Goal: Check status: Check status

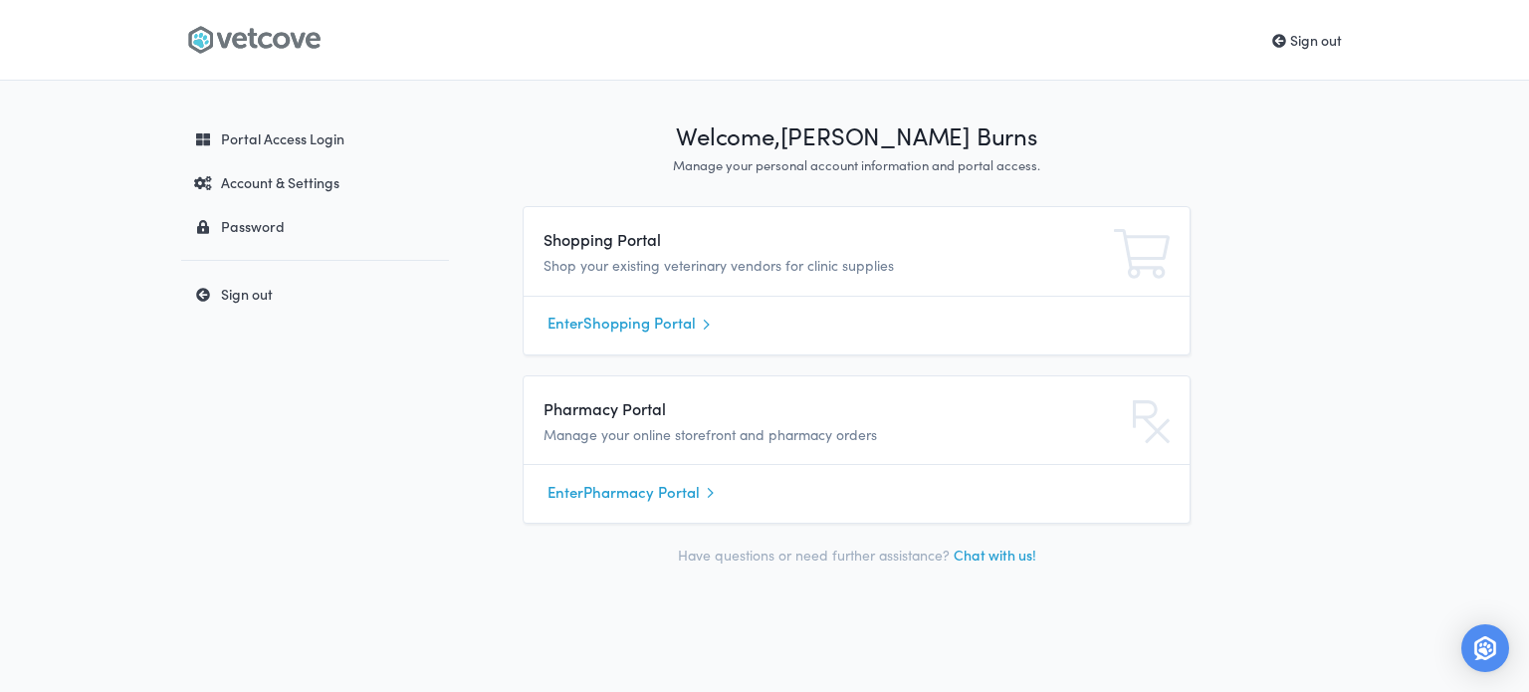
click at [634, 330] on link "Enter Shopping Portal" at bounding box center [857, 324] width 618 height 30
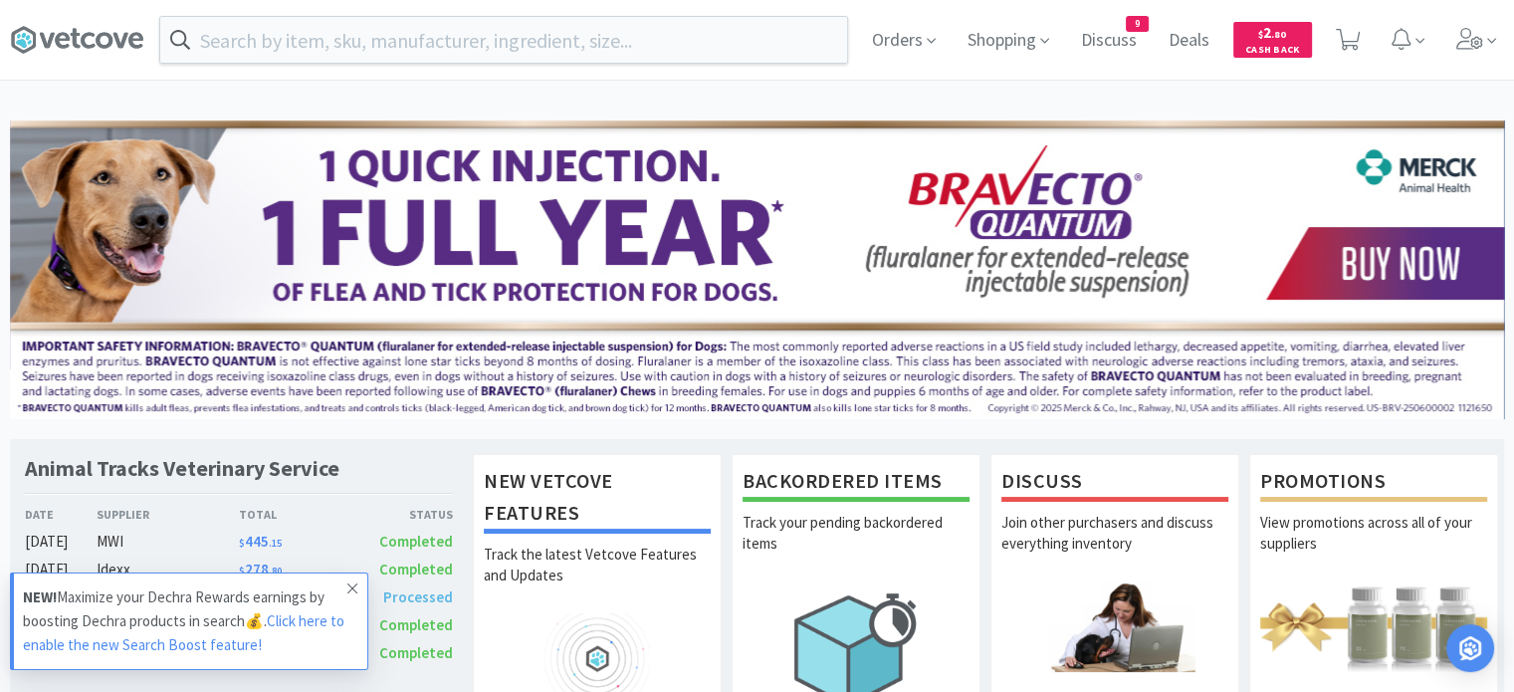
click at [342, 592] on span at bounding box center [353, 589] width 28 height 32
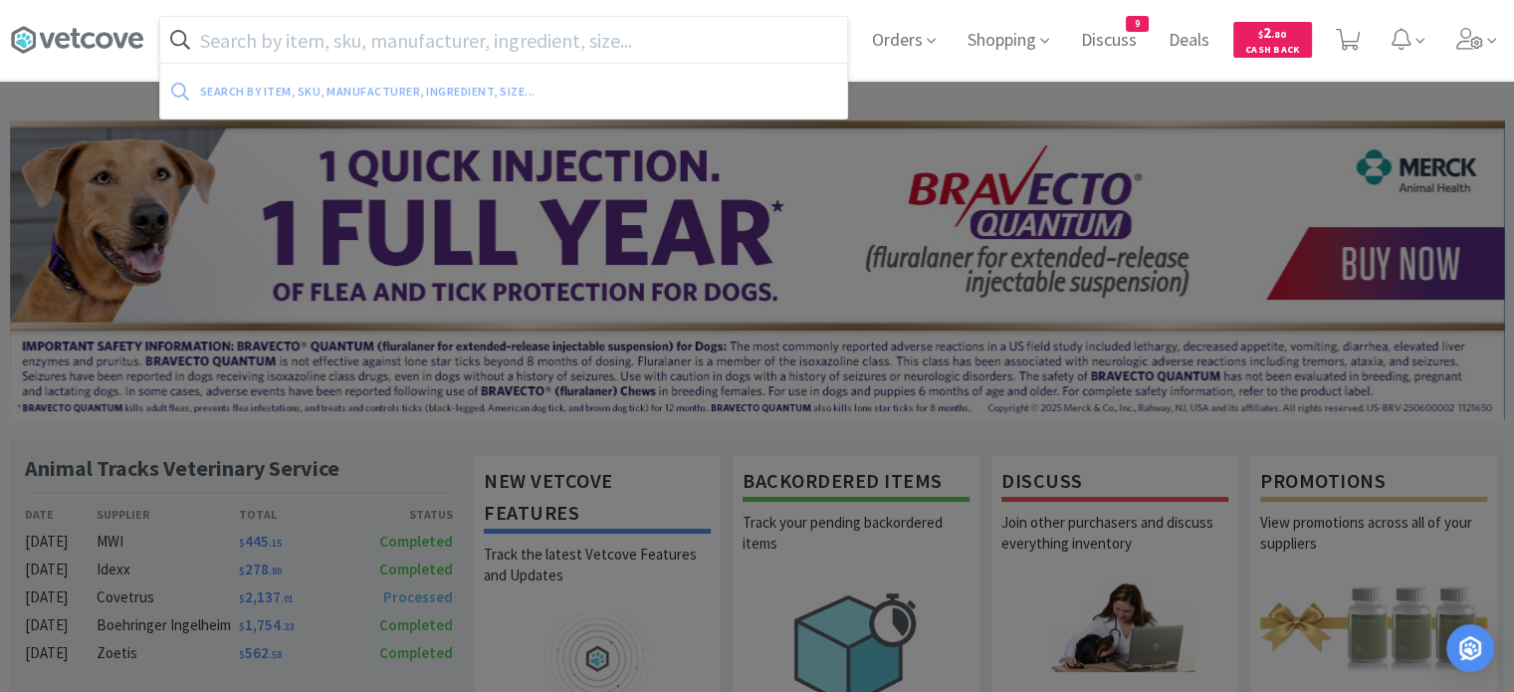
click at [384, 40] on input "text" at bounding box center [503, 40] width 687 height 46
type input "v"
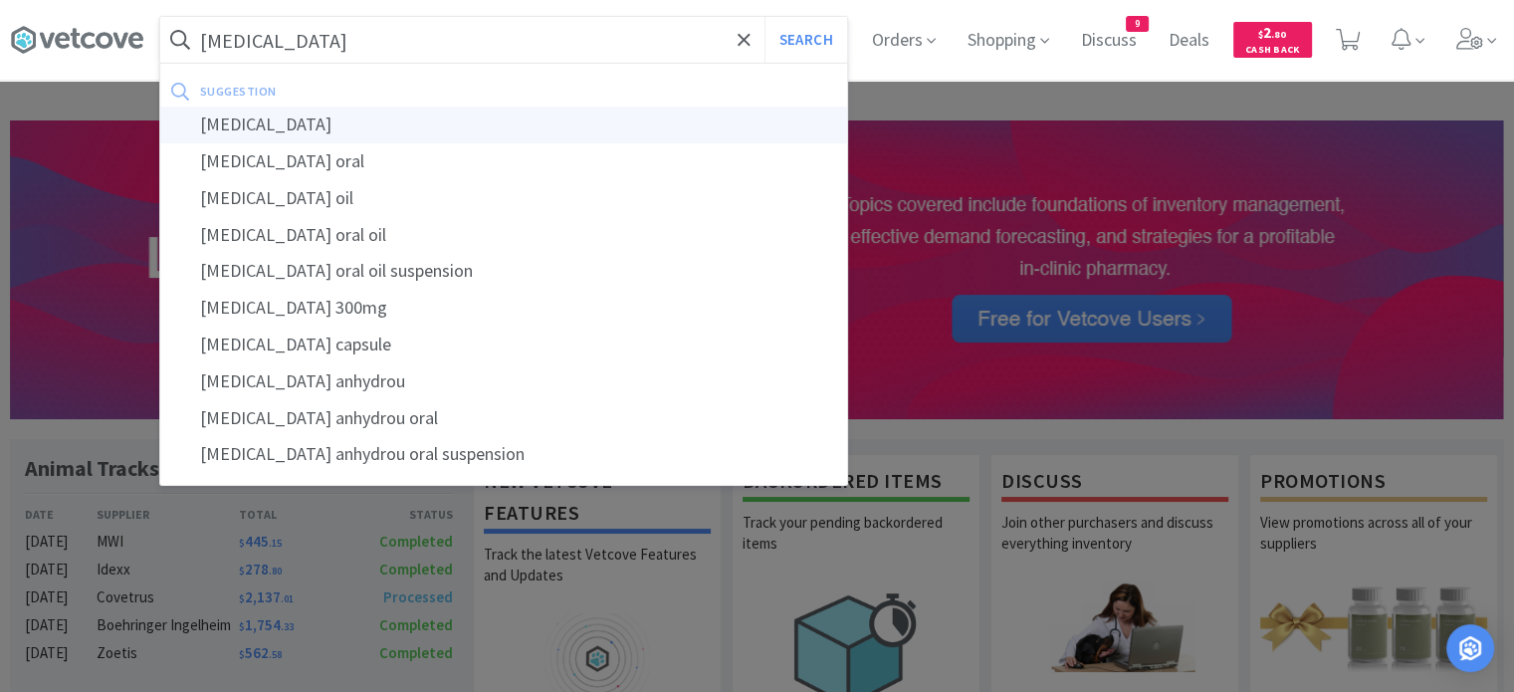
type input "[MEDICAL_DATA]"
click at [282, 121] on div "[MEDICAL_DATA]" at bounding box center [503, 125] width 687 height 37
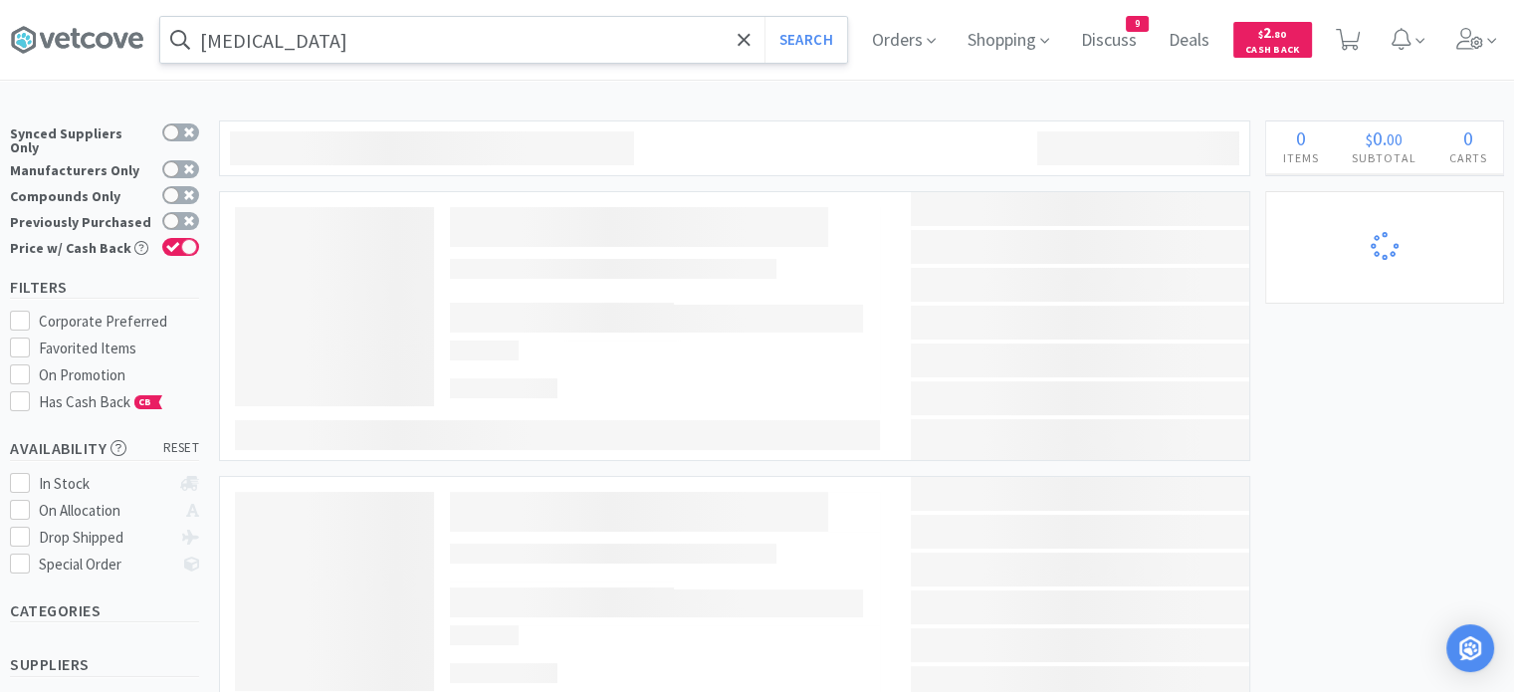
select select "1"
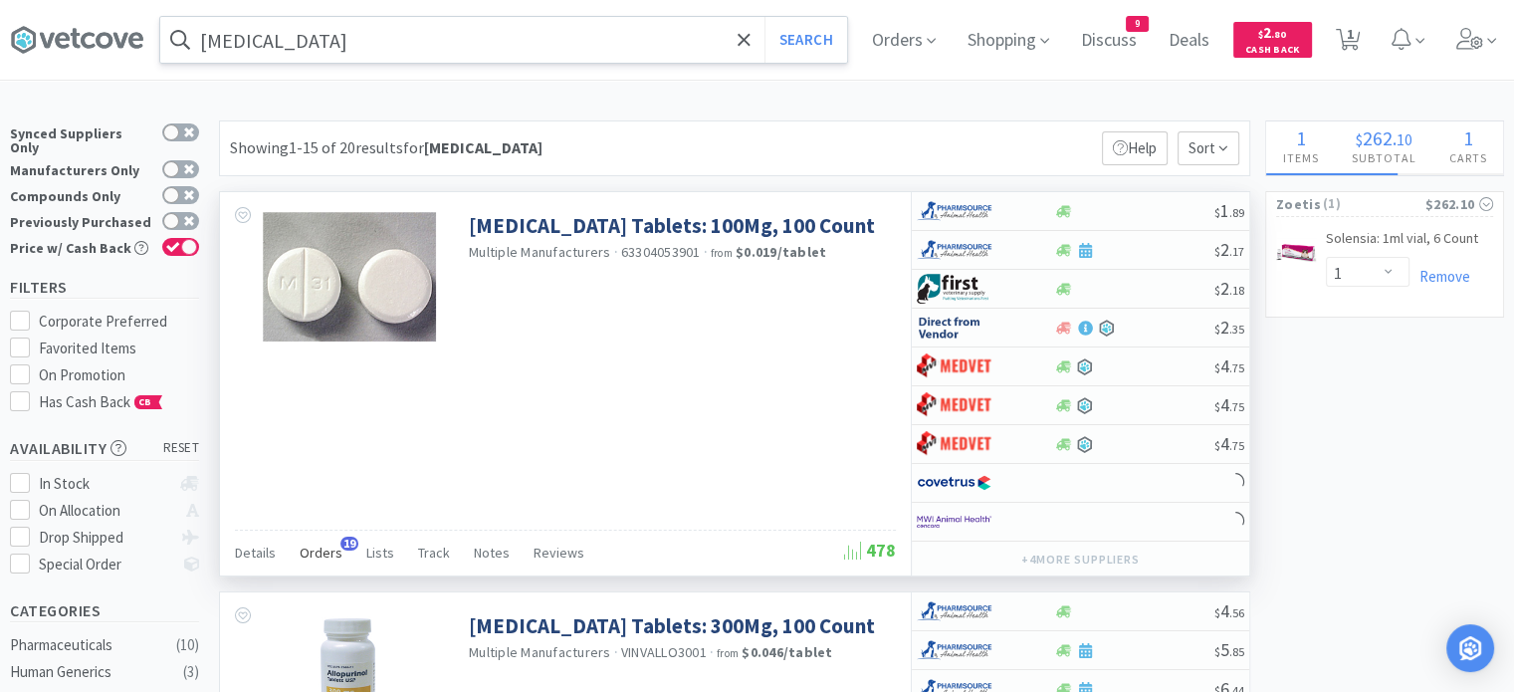
click at [310, 553] on span "Orders" at bounding box center [321, 553] width 43 height 18
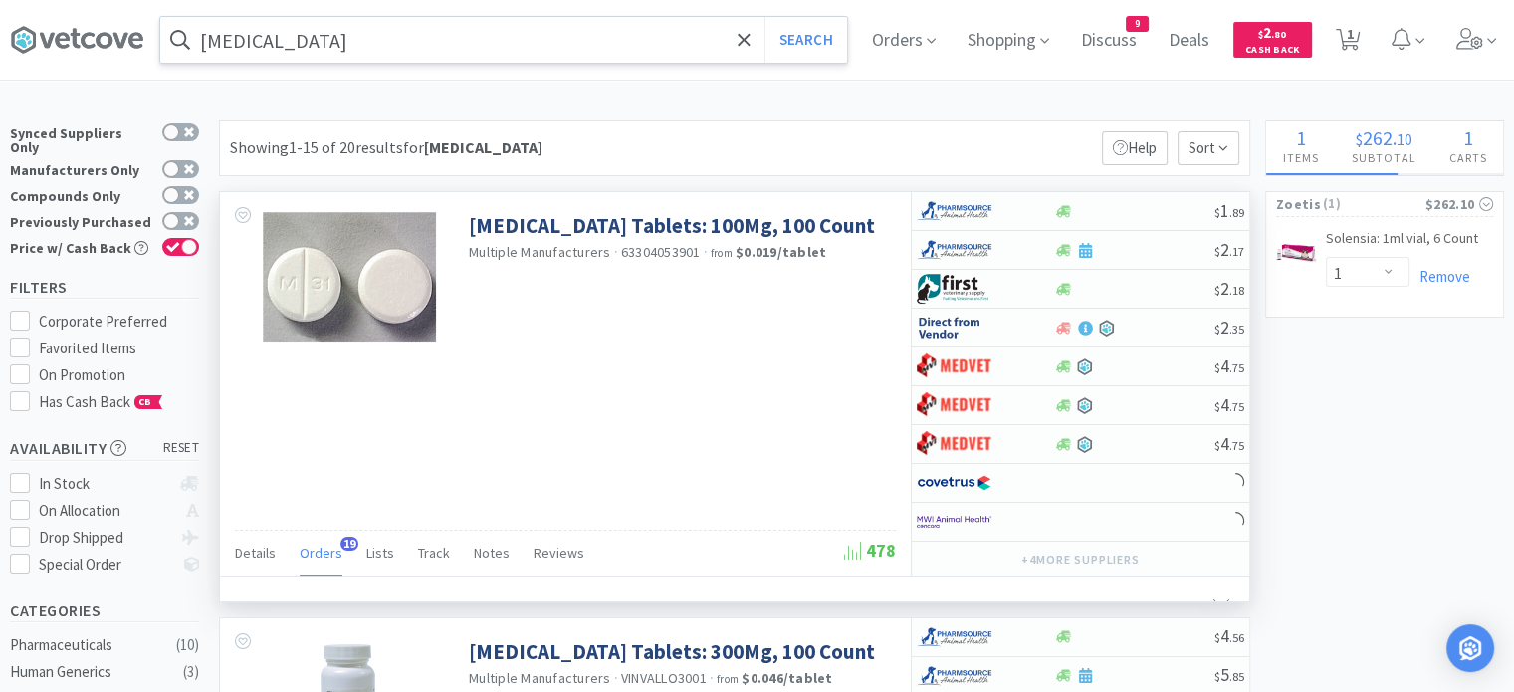
select select "10"
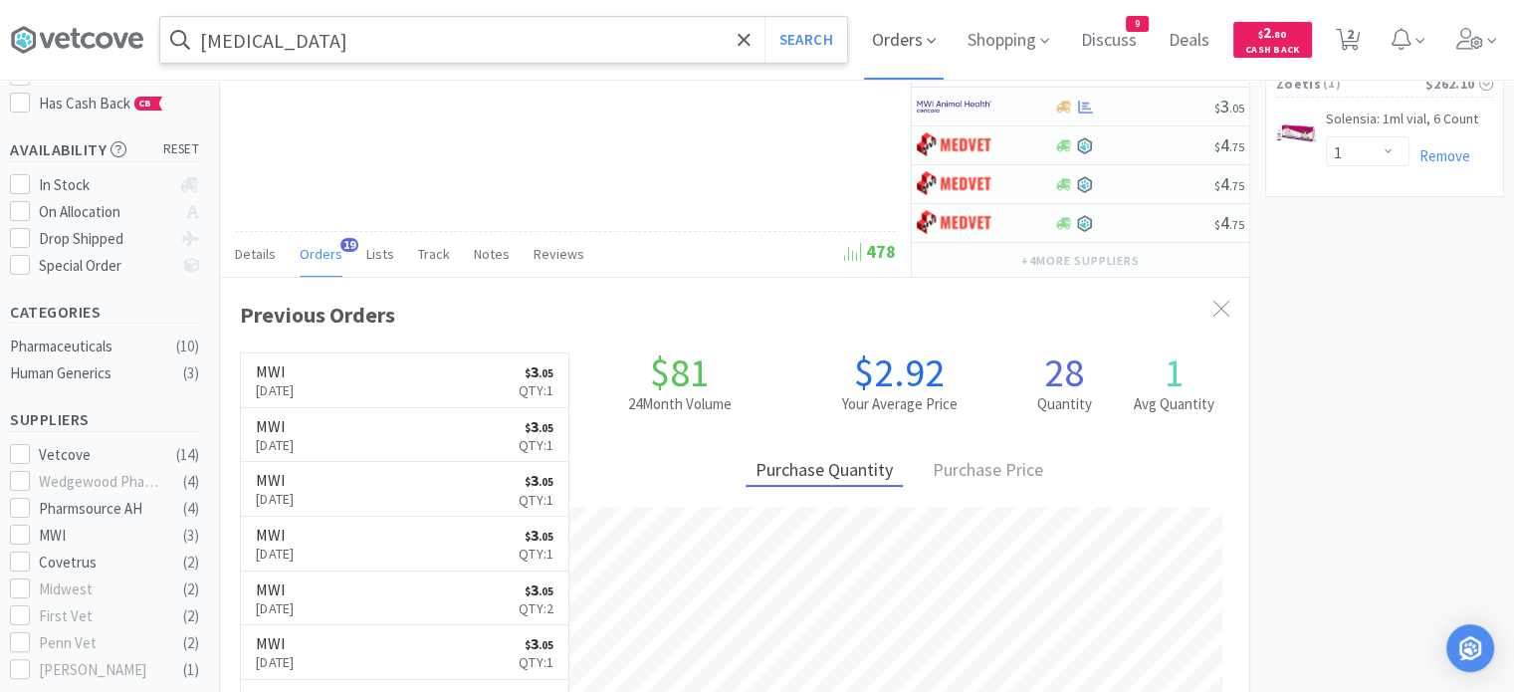
click at [914, 36] on span "Orders" at bounding box center [904, 40] width 80 height 80
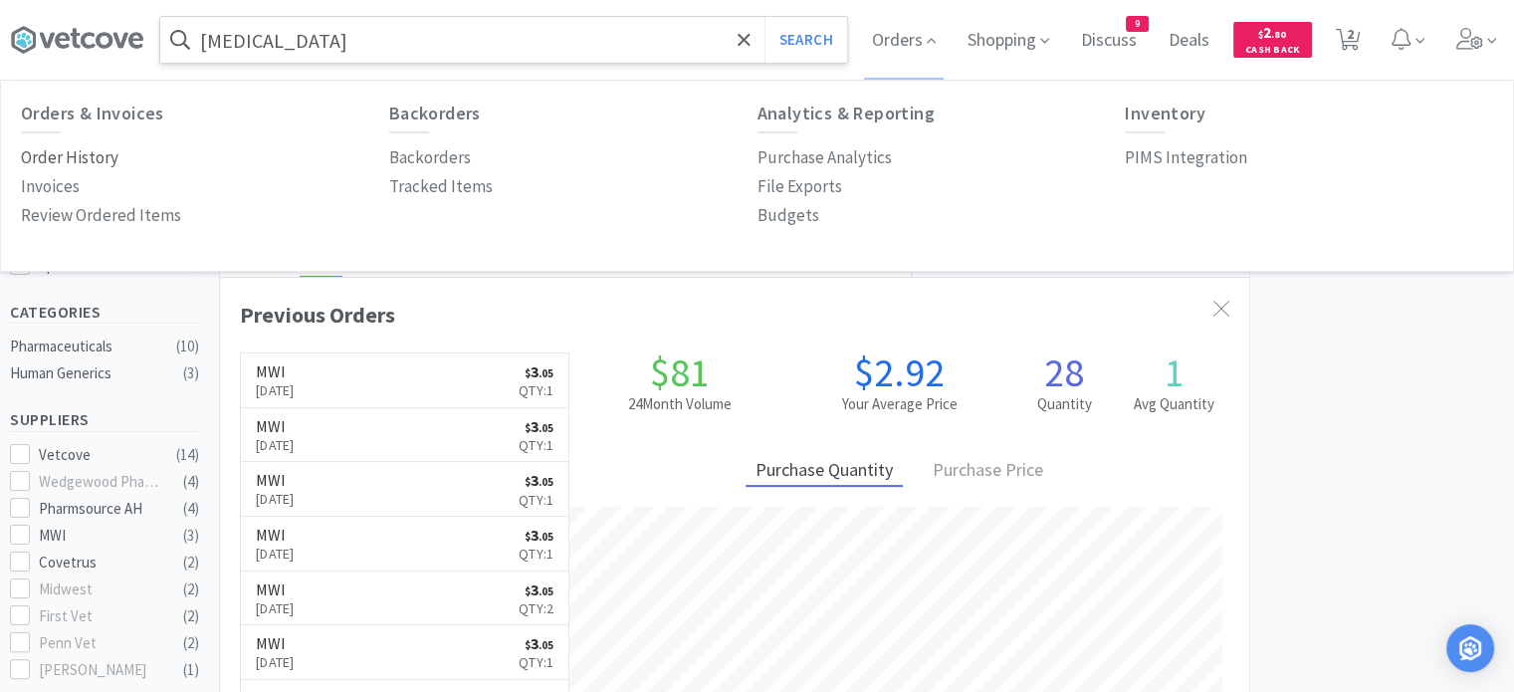
click at [68, 162] on p "Order History" at bounding box center [70, 157] width 98 height 27
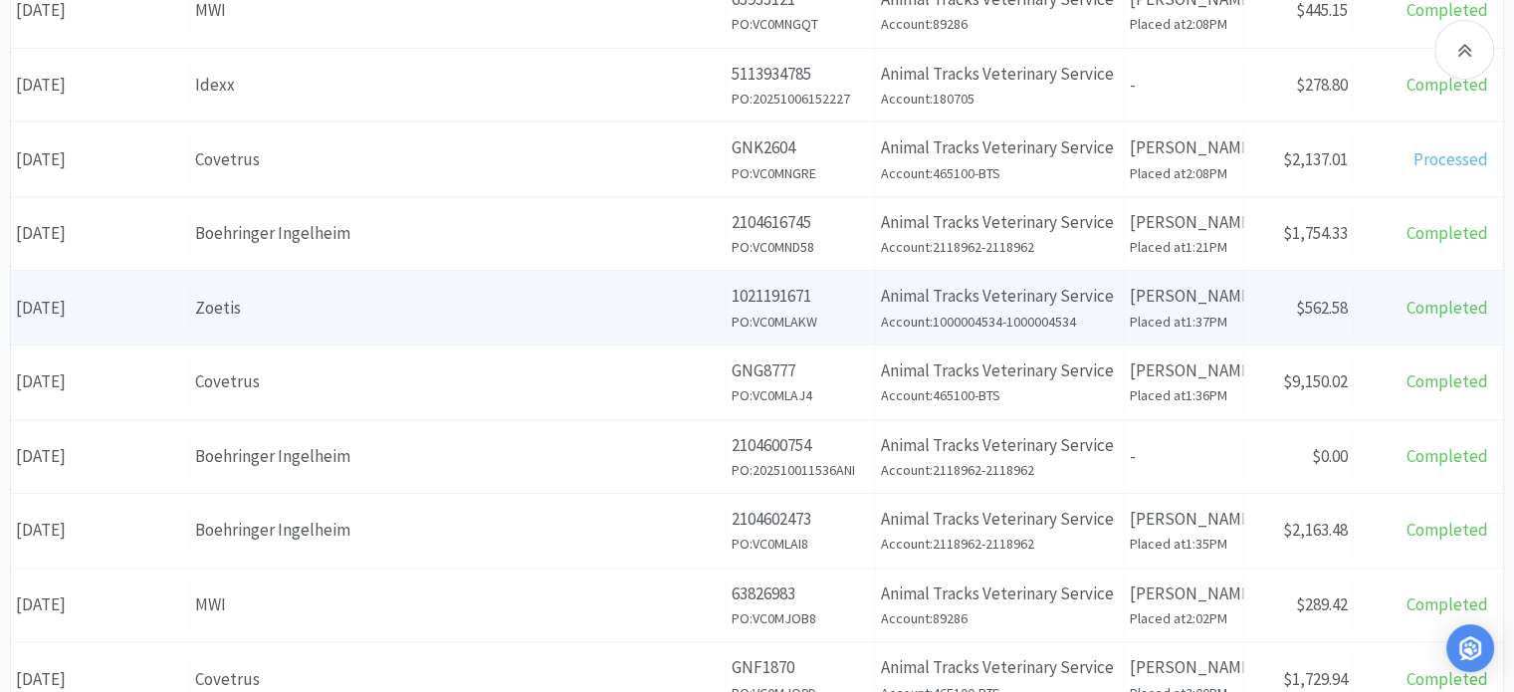
scroll to position [498, 0]
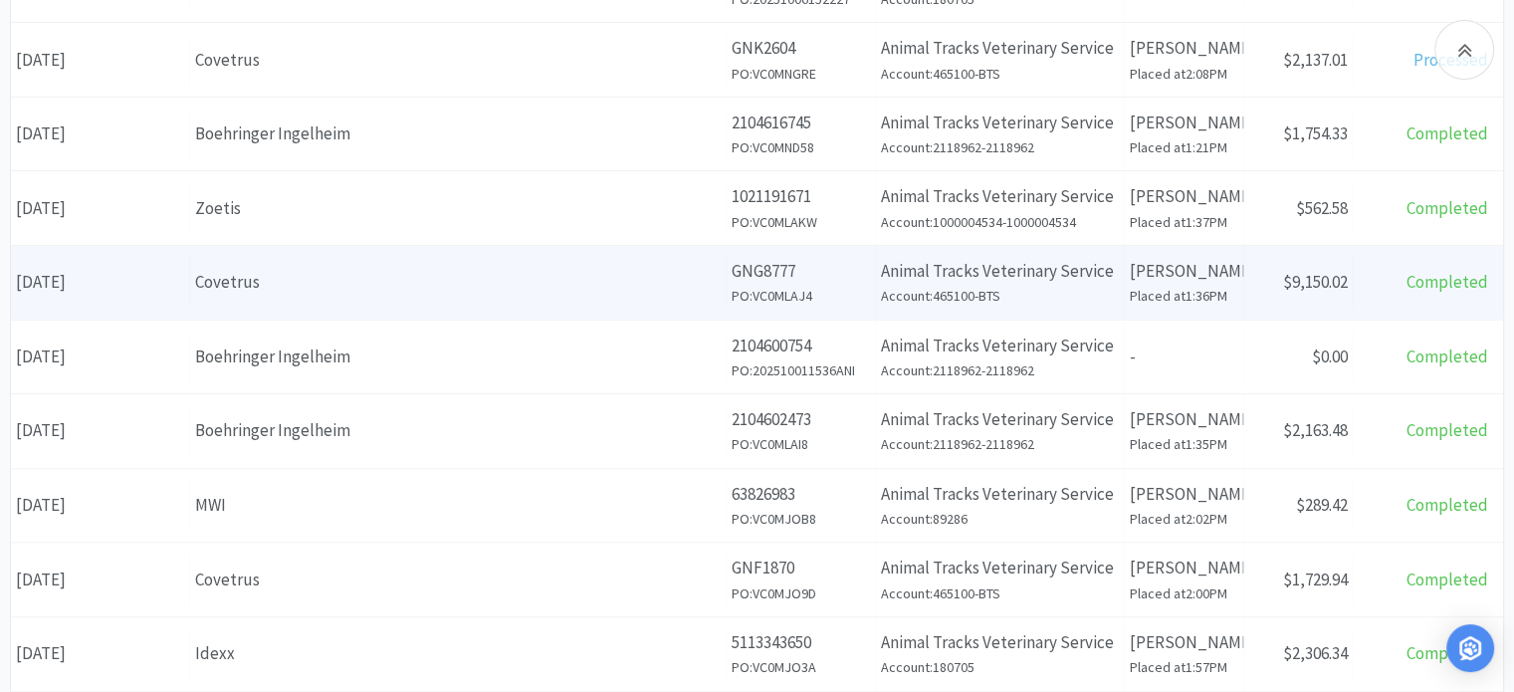
click at [222, 290] on div "Covetrus" at bounding box center [458, 282] width 526 height 27
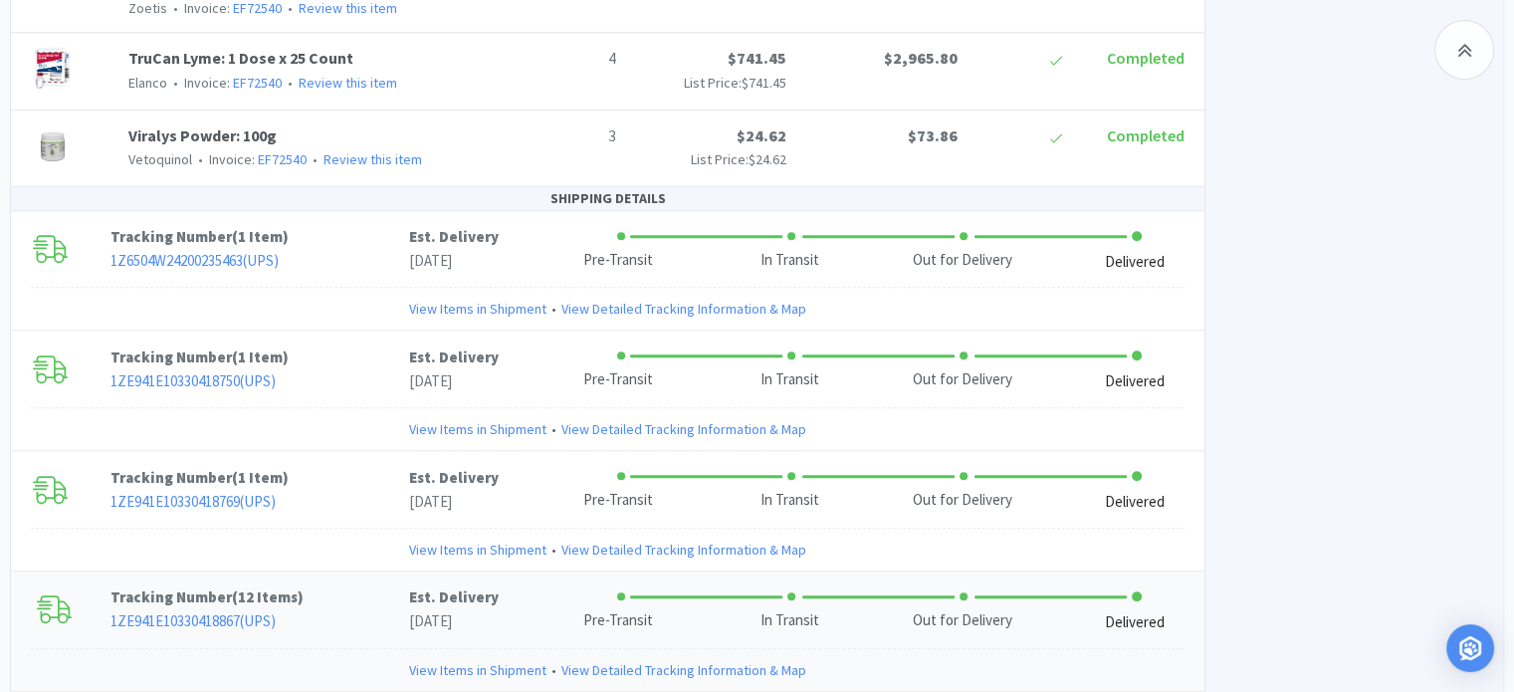
scroll to position [1693, 0]
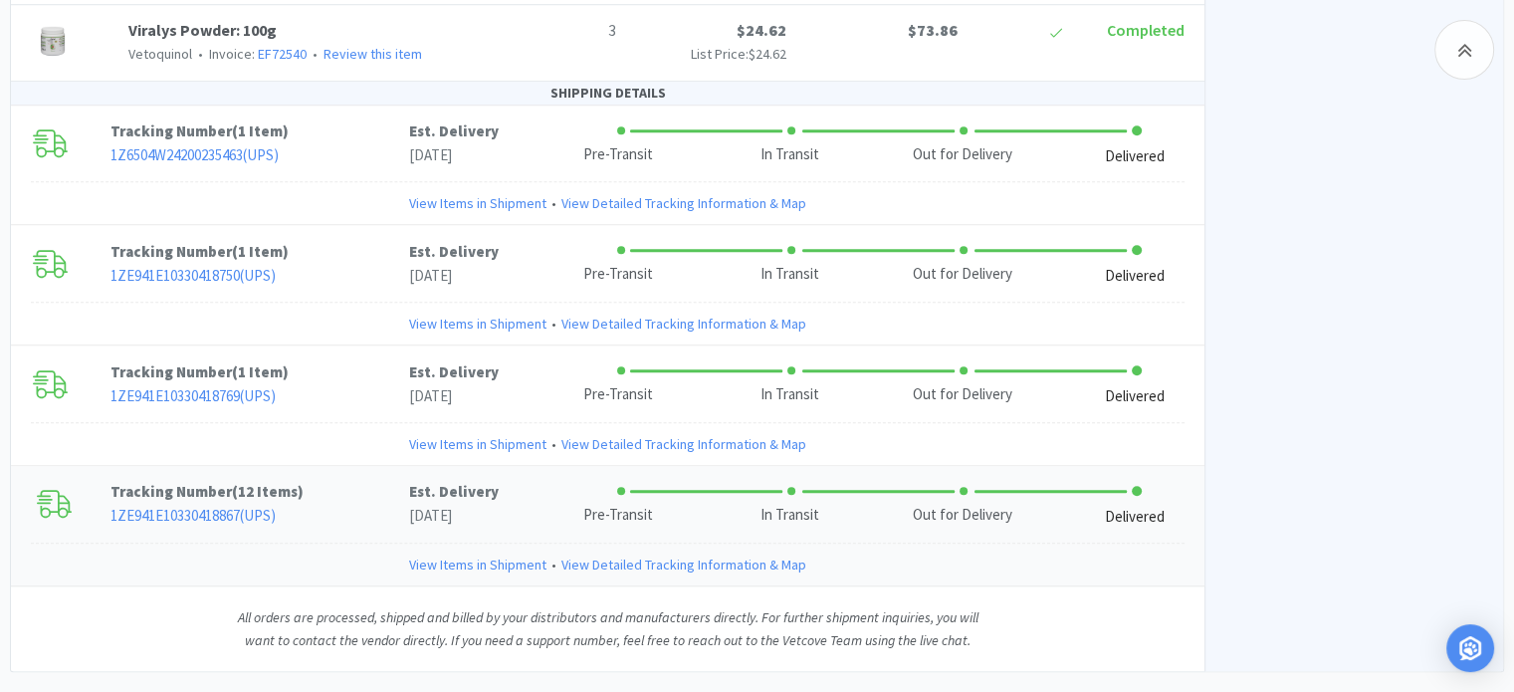
click at [175, 519] on p "1ZE941E10330418867 ( UPS )" at bounding box center [260, 516] width 299 height 24
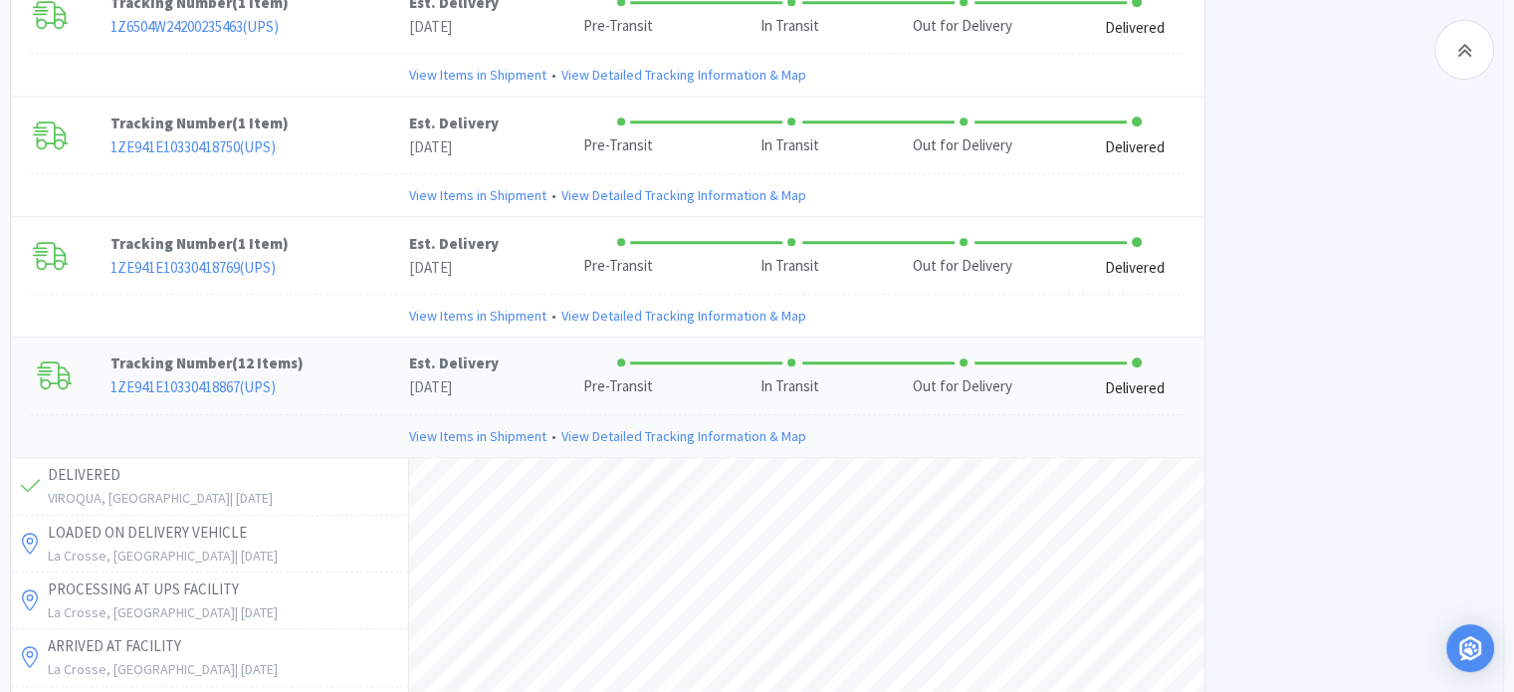
scroll to position [1982, 0]
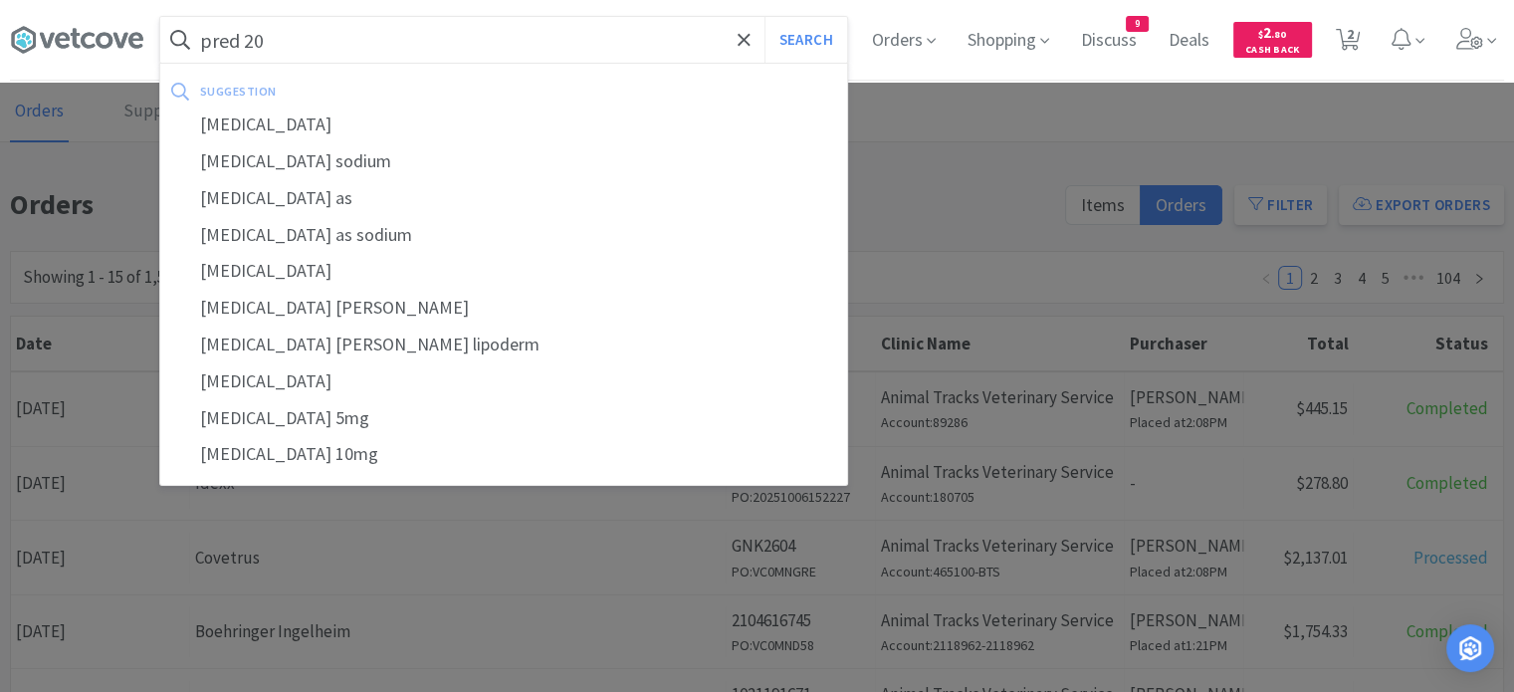
type input "pred 20"
click at [765, 17] on button "Search" at bounding box center [806, 40] width 83 height 46
select select "10"
select select "1"
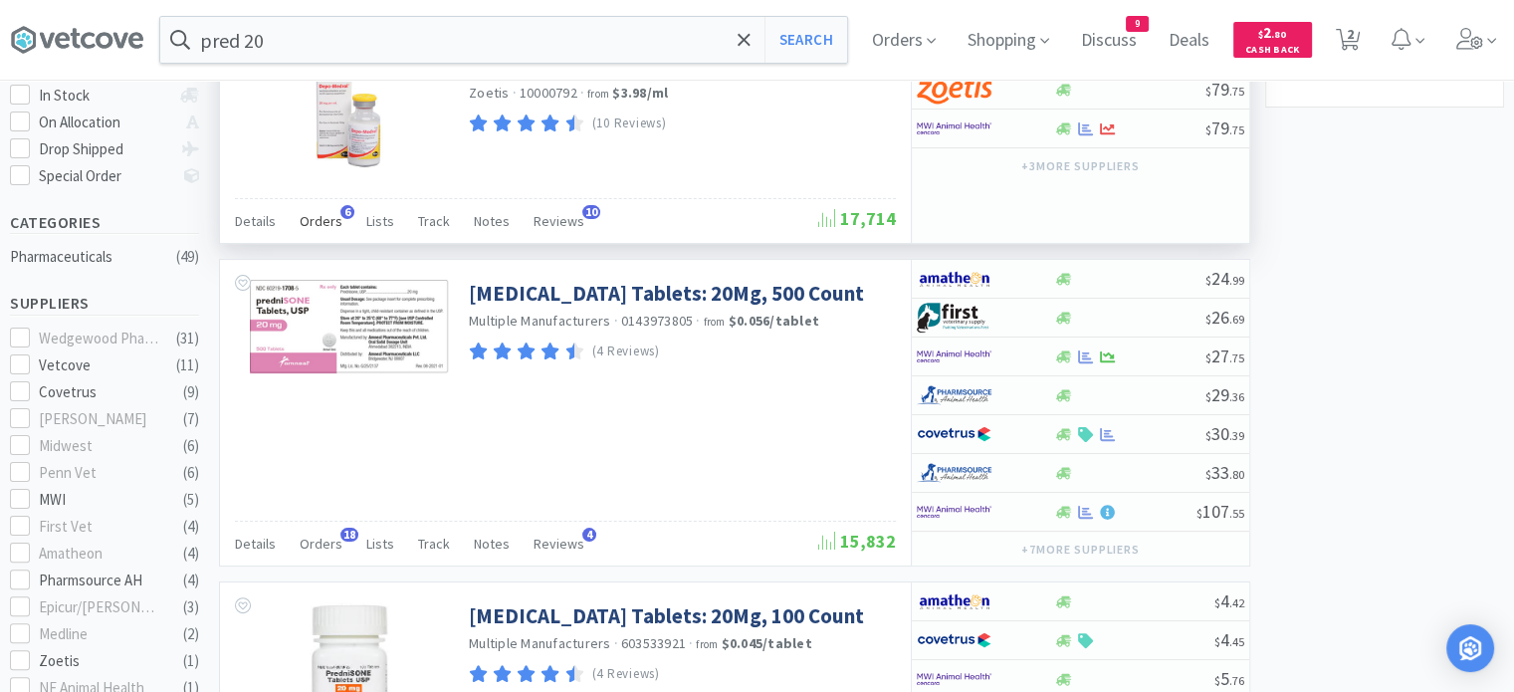
scroll to position [498, 0]
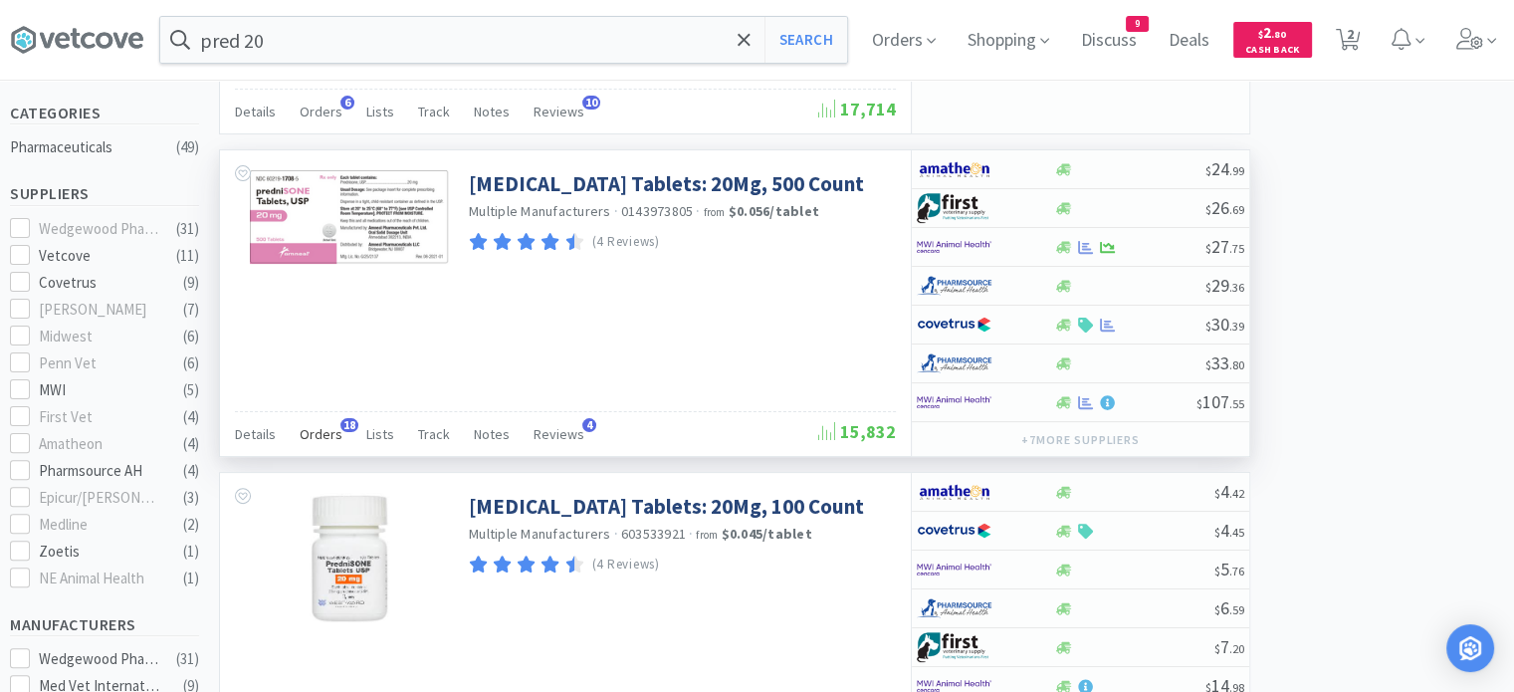
click at [319, 432] on span "Orders" at bounding box center [321, 434] width 43 height 18
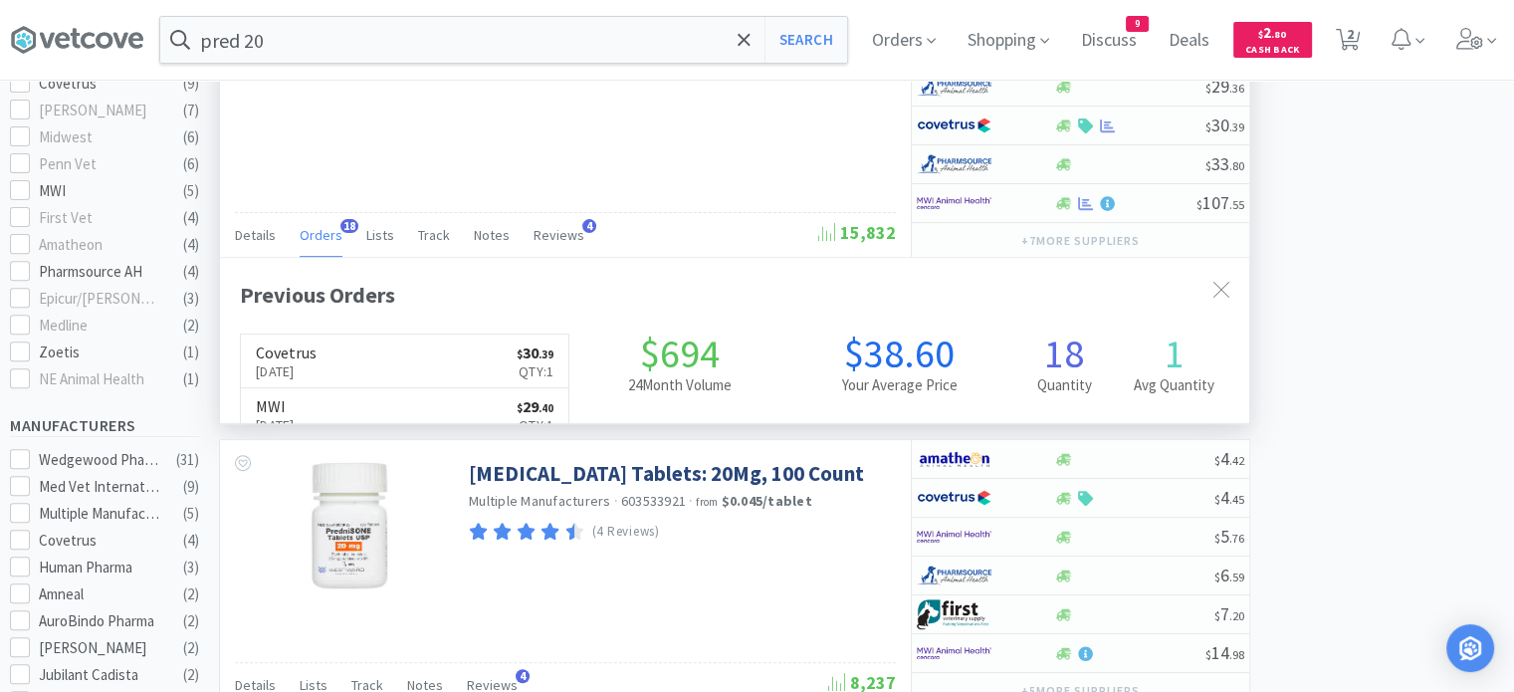
scroll to position [534, 1030]
